Goal: Information Seeking & Learning: Learn about a topic

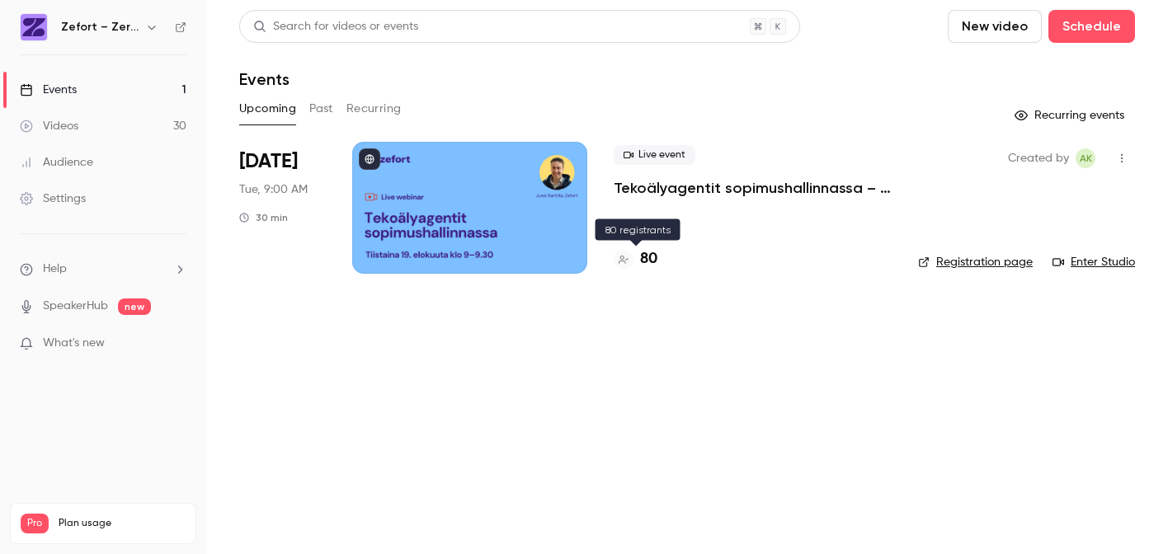
click at [651, 266] on h4 "80" at bounding box center [648, 259] width 17 height 22
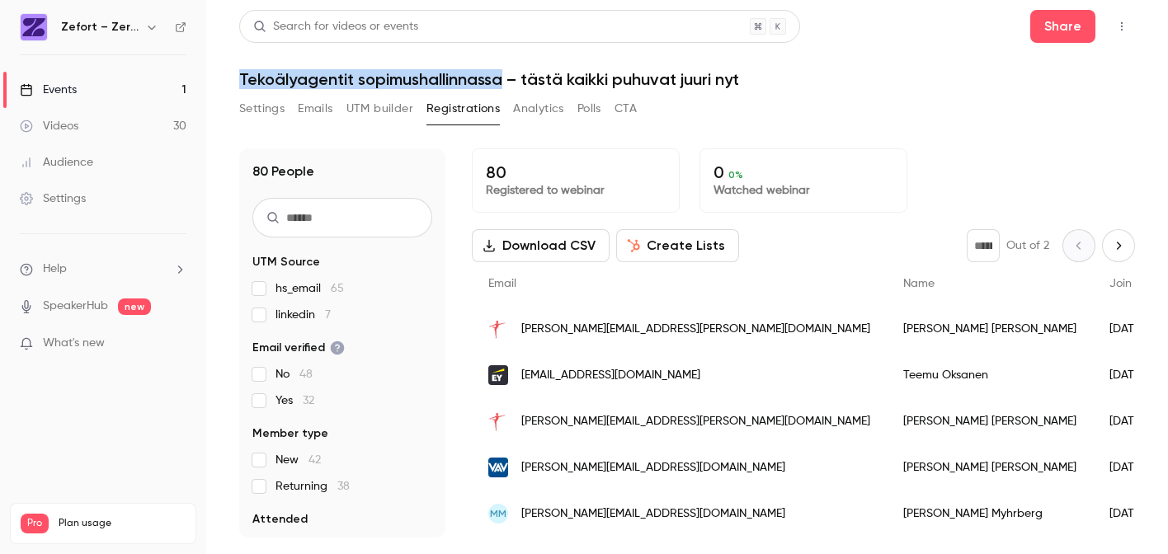
drag, startPoint x: 241, startPoint y: 78, endPoint x: 502, endPoint y: 82, distance: 261.5
click at [502, 82] on h1 "Tekoälyagentit sopimushallinnassa – tästä kaikki puhuvat juuri nyt" at bounding box center [687, 79] width 896 height 20
copy h1 "Tekoälyagentit sopimushallinnassa"
